Goal: Task Accomplishment & Management: Use online tool/utility

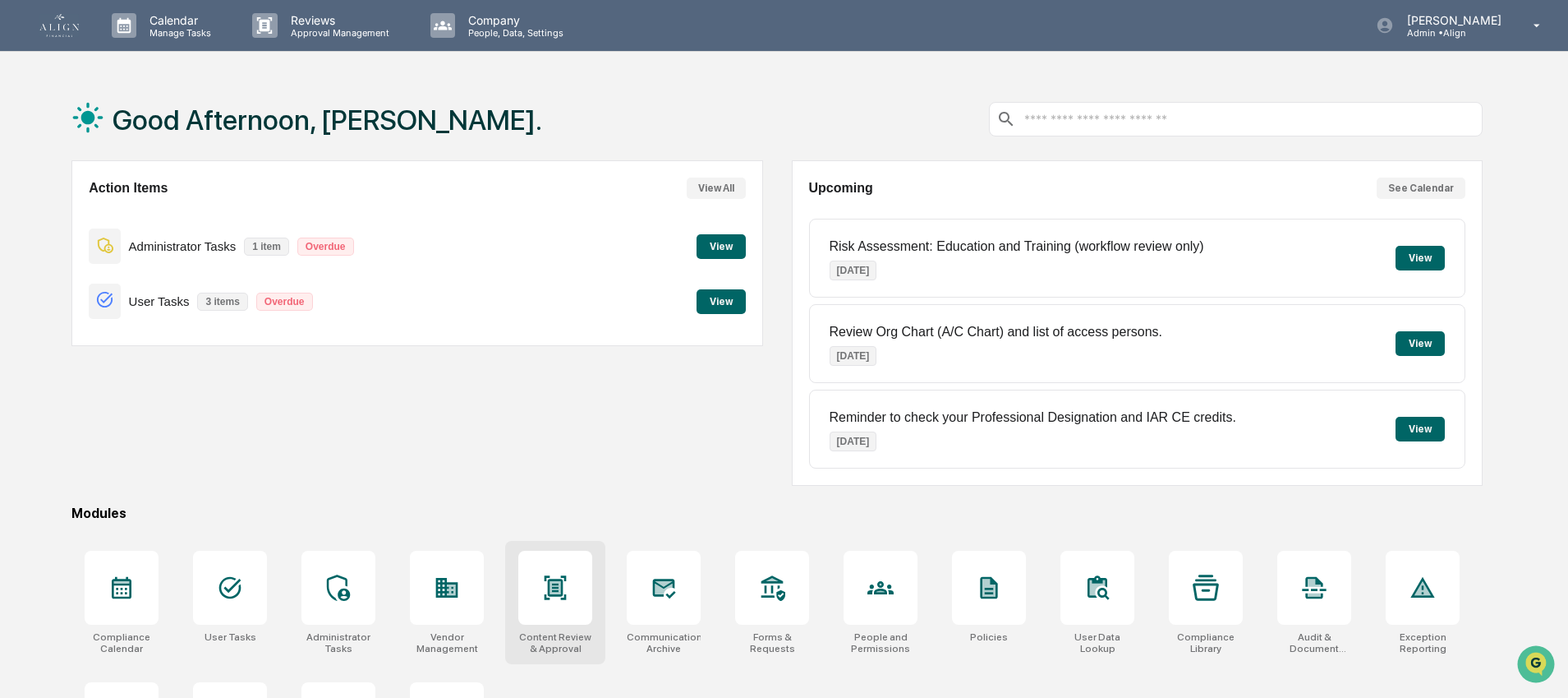
click at [552, 596] on icon at bounding box center [556, 586] width 23 height 23
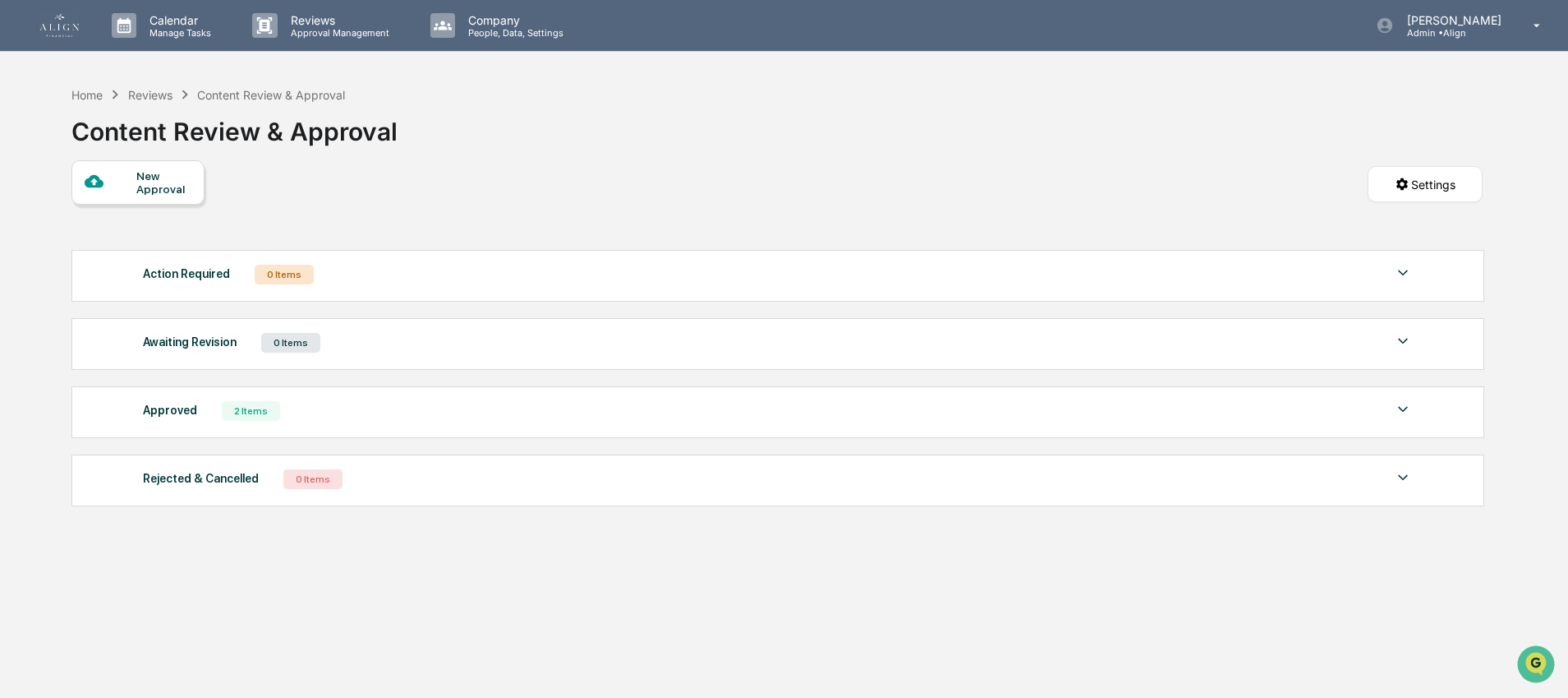
click at [160, 190] on div "New Approval" at bounding box center [163, 182] width 55 height 26
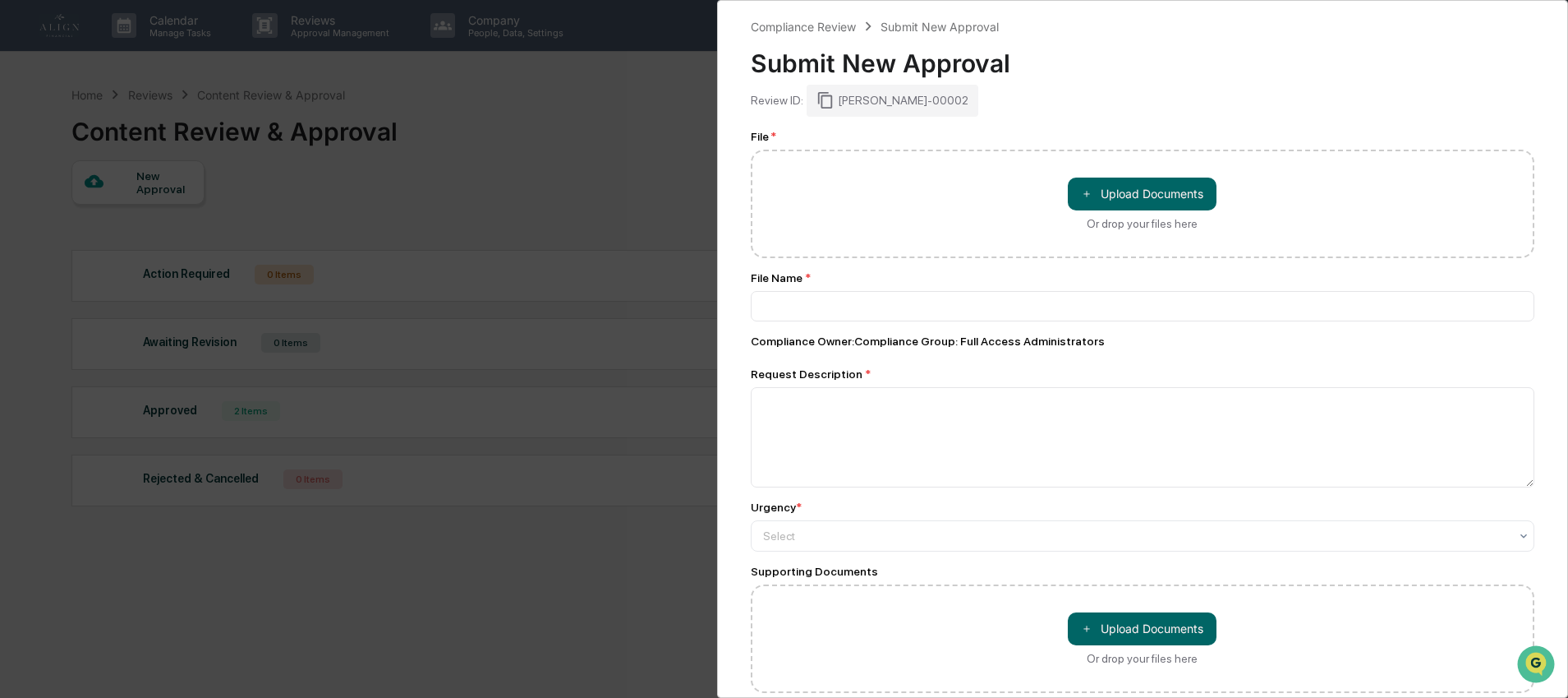
click at [544, 162] on div "Compliance Review Submit New Approval Submit New Approval Review ID: [PERSON_NA…" at bounding box center [784, 349] width 1568 height 698
